Goal: Task Accomplishment & Management: Use online tool/utility

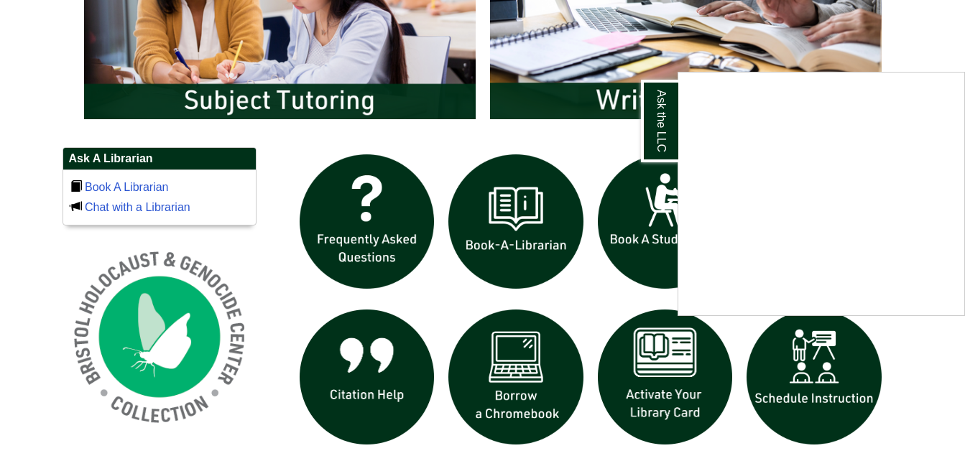
scroll to position [868, 0]
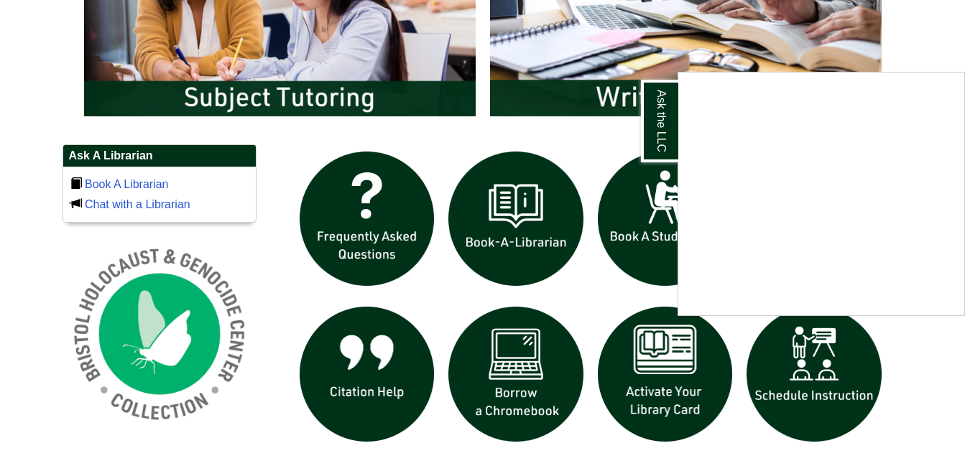
click at [799, 369] on div "Ask the LLC" at bounding box center [482, 230] width 965 height 461
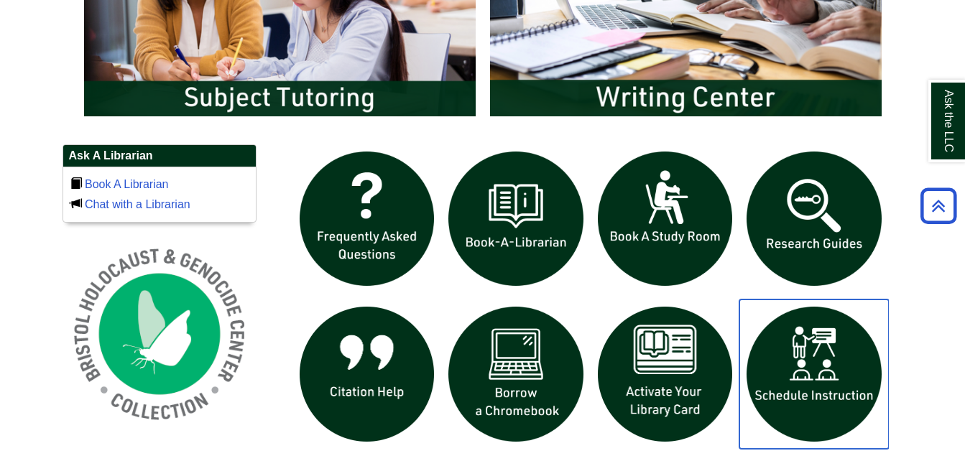
click at [816, 347] on img "slideshow" at bounding box center [813, 374] width 149 height 149
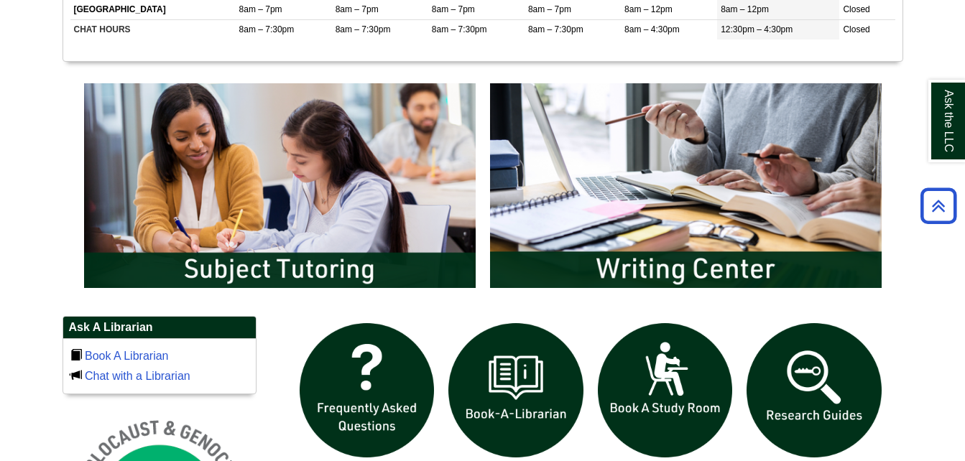
scroll to position [695, 0]
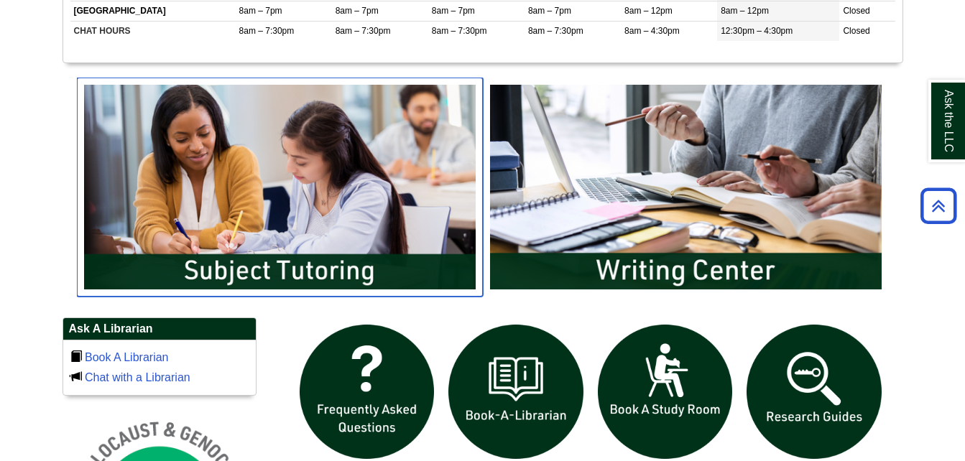
click at [336, 229] on img "slideshow" at bounding box center [280, 187] width 406 height 218
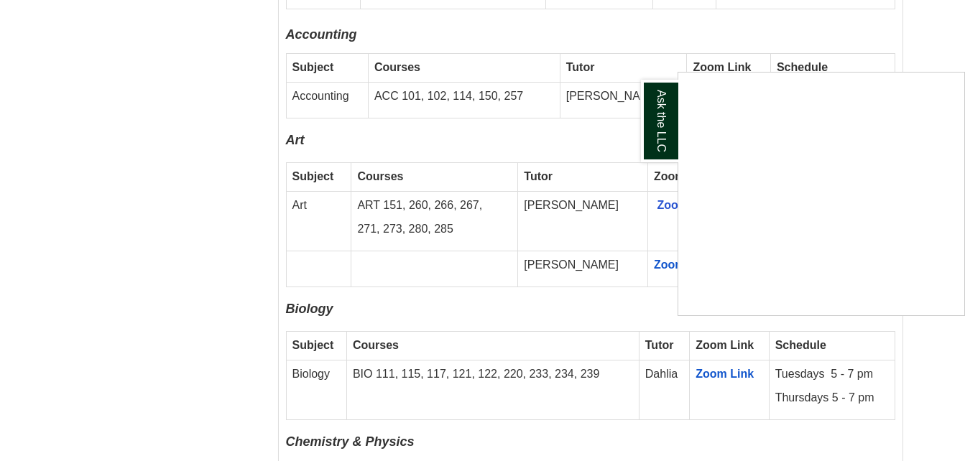
scroll to position [1206, 0]
click at [724, 364] on div "Ask the LLC" at bounding box center [482, 230] width 965 height 461
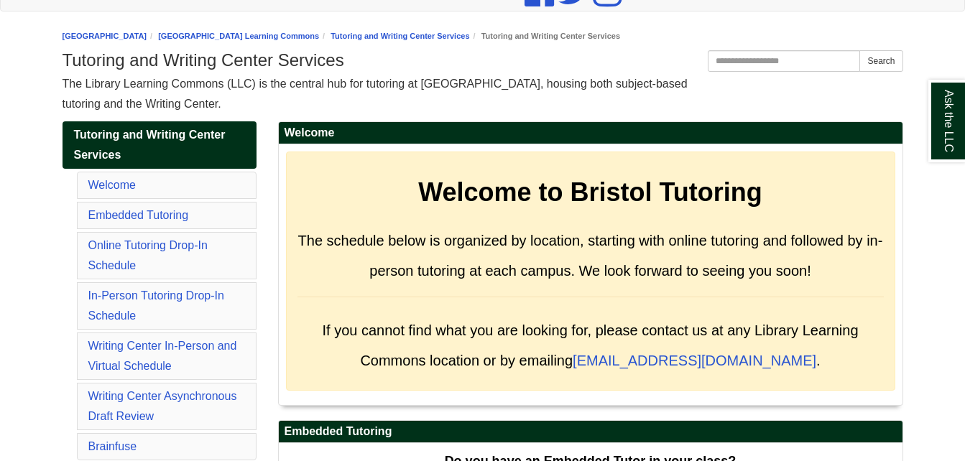
scroll to position [132, 0]
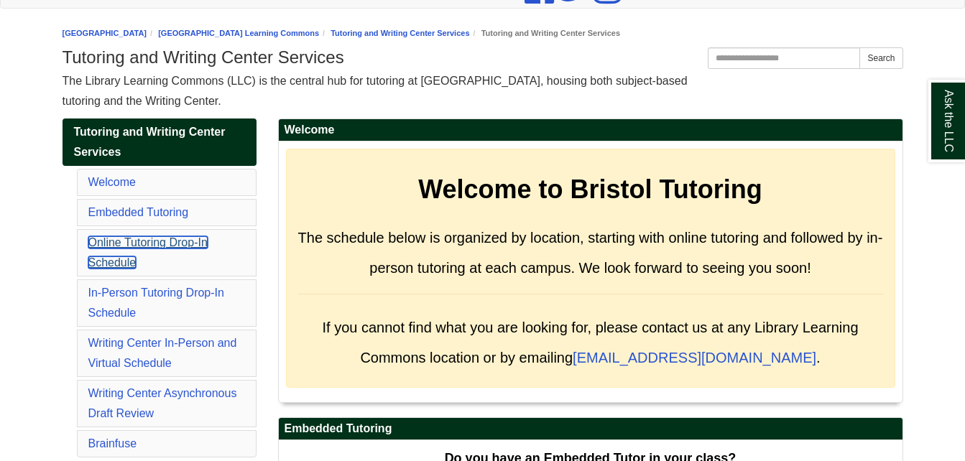
click at [185, 246] on link "Online Tutoring Drop-In Schedule" at bounding box center [147, 252] width 119 height 32
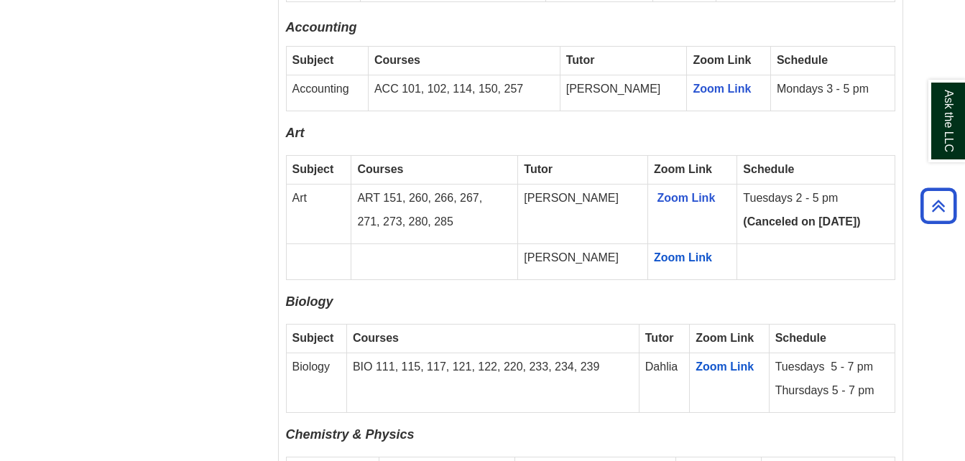
scroll to position [1211, 0]
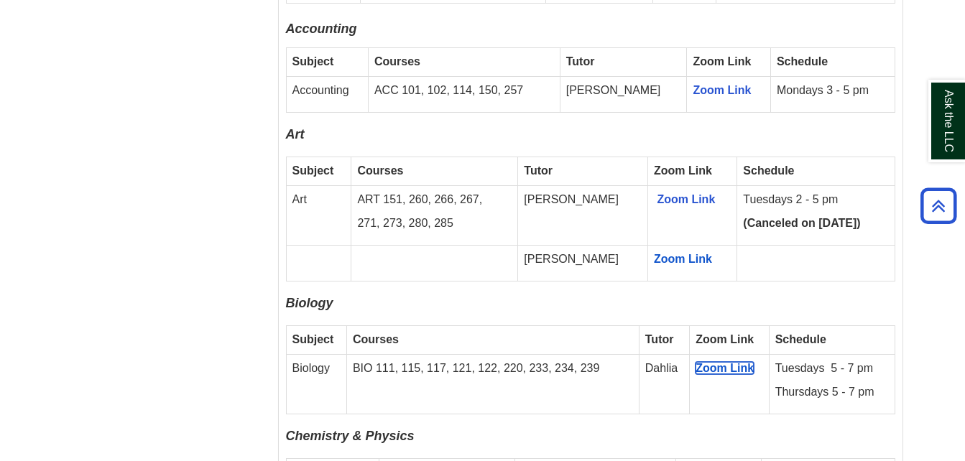
click at [728, 362] on span "Zoom Link" at bounding box center [725, 368] width 58 height 12
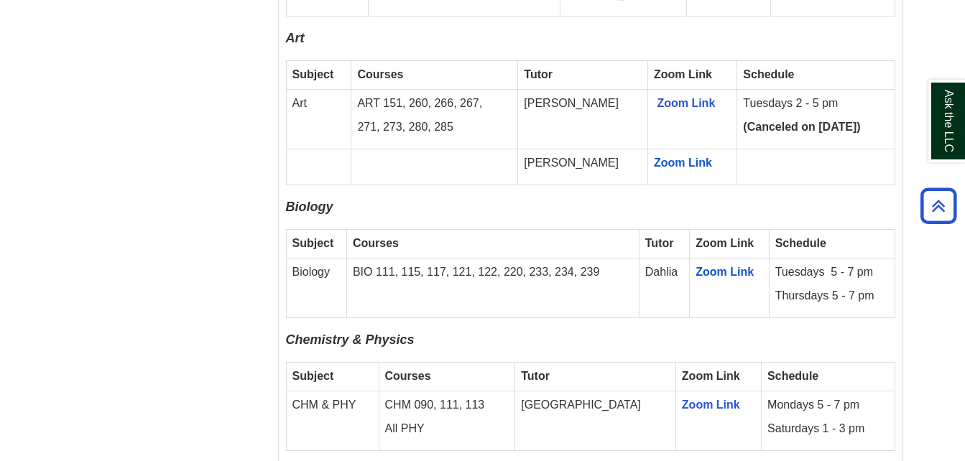
scroll to position [1311, 0]
